Goal: Submit feedback/report problem: Submit feedback/report problem

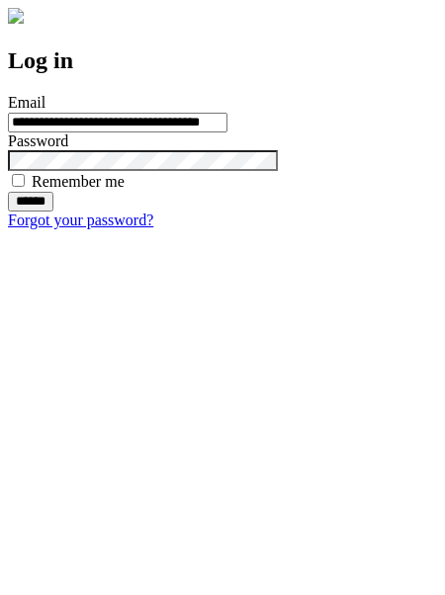
click at [53, 212] on input "******" at bounding box center [30, 202] width 45 height 20
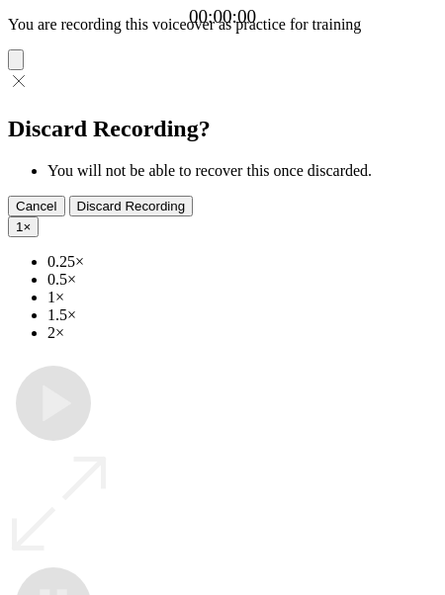
type input "**********"
